Goal: Find specific page/section: Find specific page/section

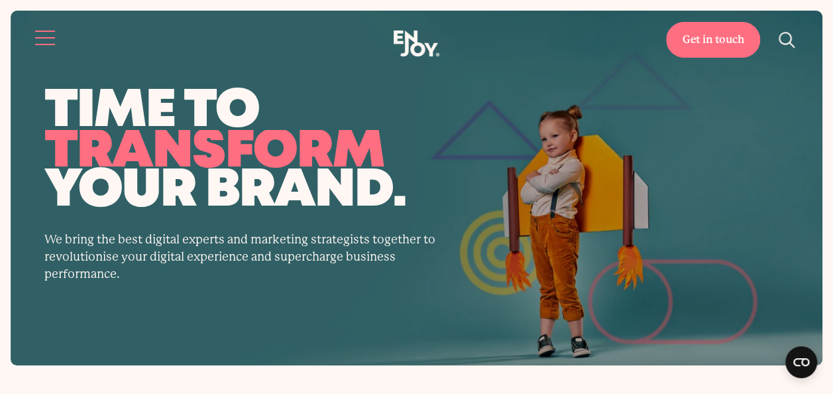
click at [42, 42] on button "Site navigation" at bounding box center [46, 38] width 28 height 28
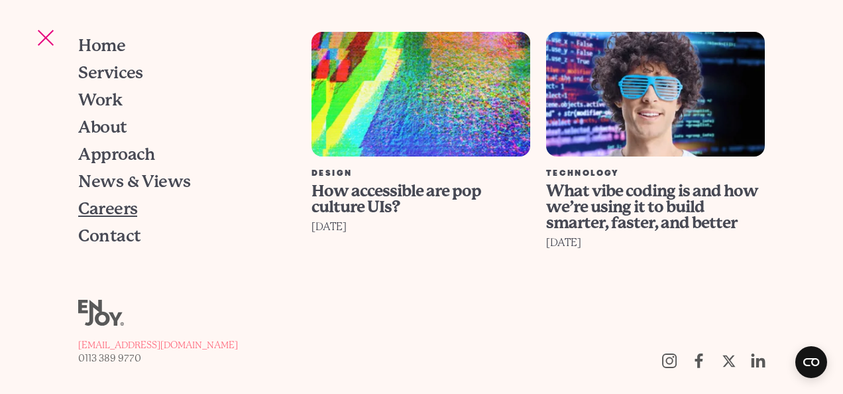
click at [129, 211] on span "Careers" at bounding box center [107, 208] width 59 height 17
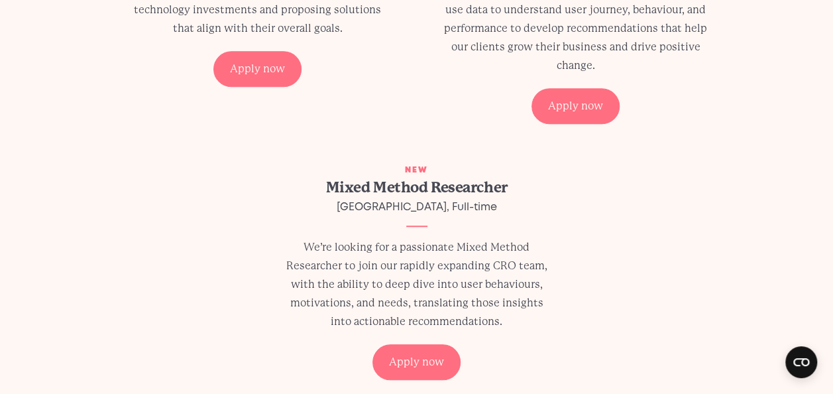
scroll to position [530, 0]
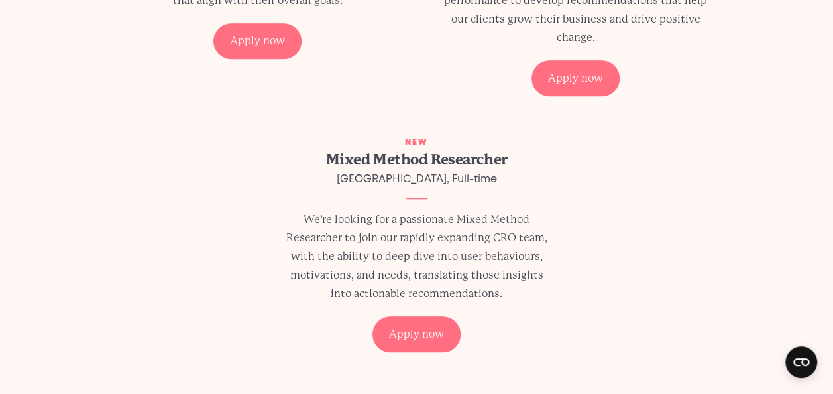
click at [409, 164] on h2 "Mixed Method Researcher" at bounding box center [417, 159] width 270 height 21
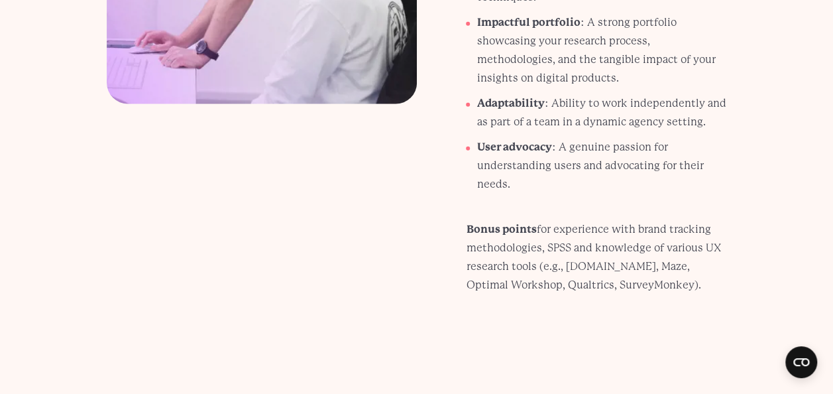
scroll to position [1856, 0]
